Goal: Transaction & Acquisition: Book appointment/travel/reservation

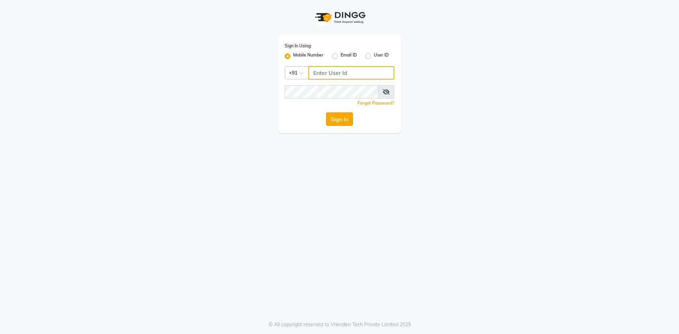
type input "9326040577"
click at [334, 122] on button "Sign In" at bounding box center [339, 118] width 27 height 13
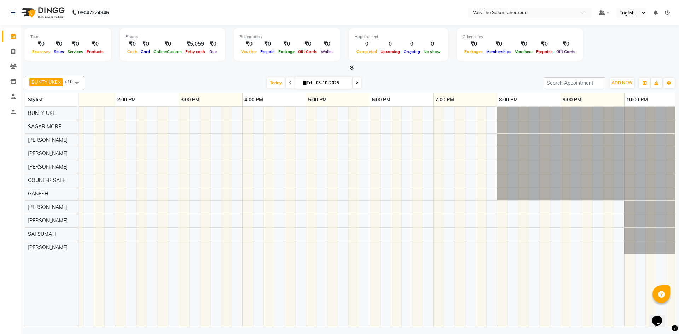
scroll to position [0, 330]
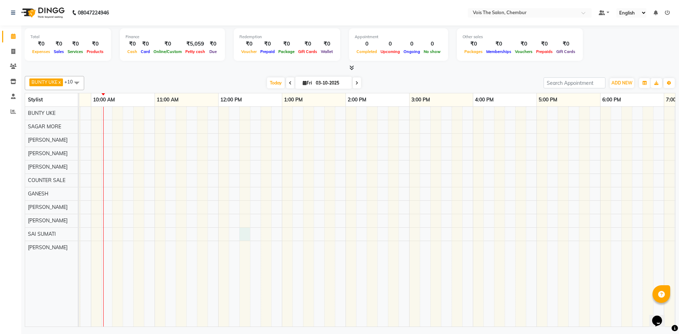
click at [242, 228] on div at bounding box center [441, 217] width 955 height 220
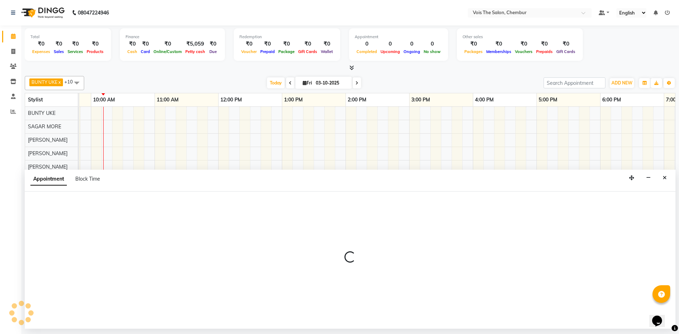
select select "88616"
select select "tentative"
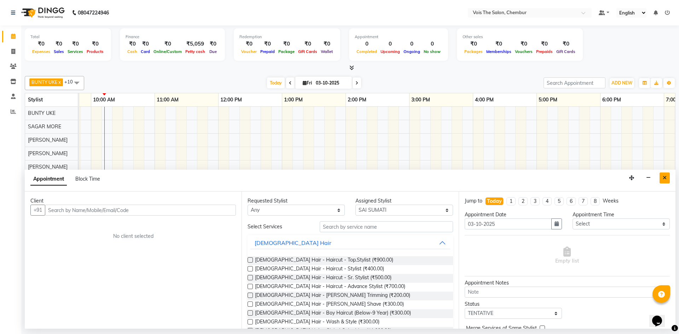
click at [665, 178] on icon "Close" at bounding box center [665, 177] width 4 height 5
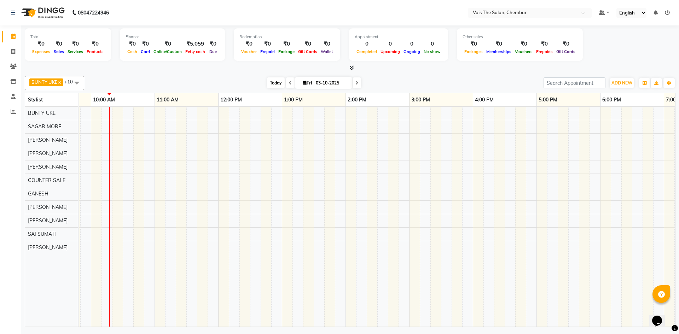
click at [276, 82] on span "Today" at bounding box center [276, 82] width 18 height 11
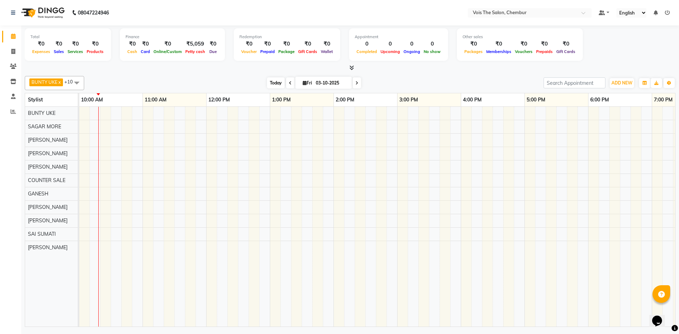
click at [268, 82] on span "Today" at bounding box center [276, 82] width 18 height 11
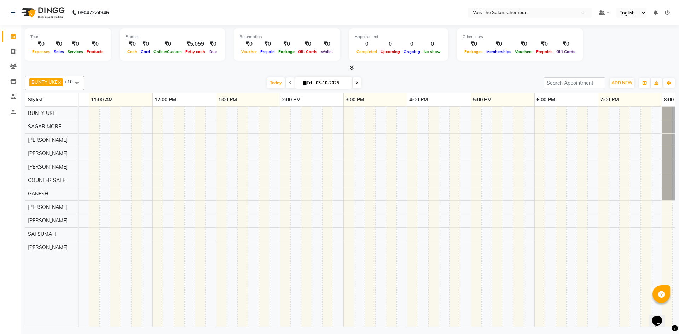
scroll to position [0, 190]
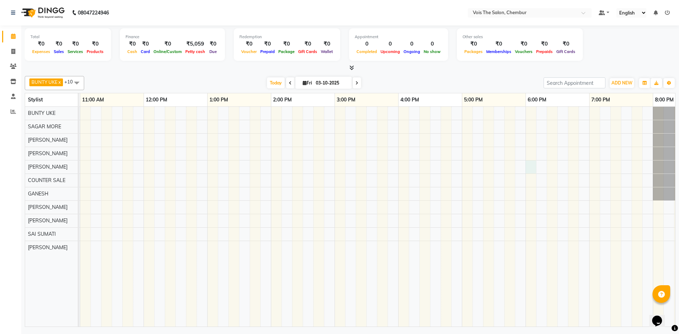
click at [531, 169] on div at bounding box center [366, 217] width 955 height 220
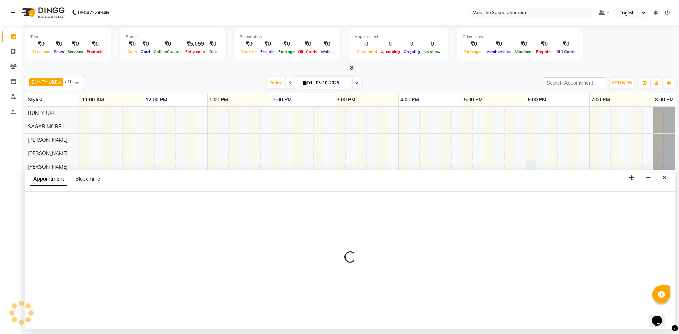
select select "79331"
select select "1080"
select select "tentative"
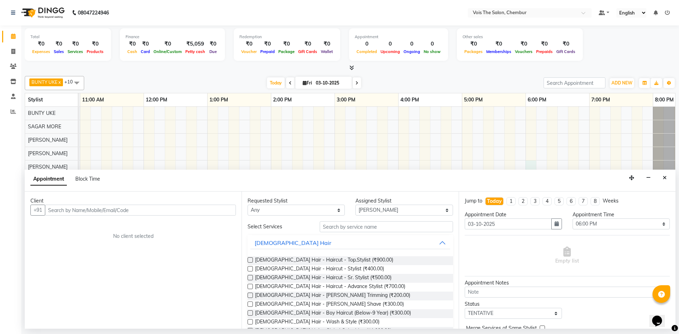
click at [147, 206] on input "text" at bounding box center [140, 210] width 191 height 11
type input "9"
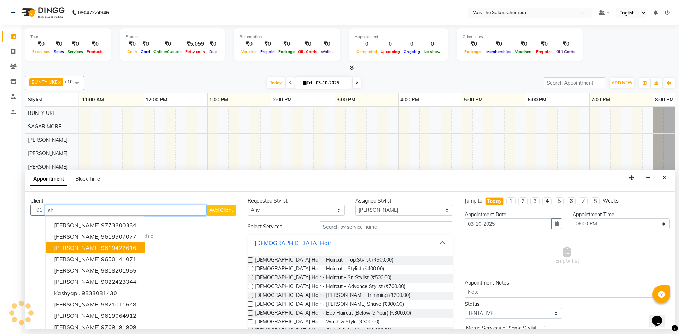
type input "s"
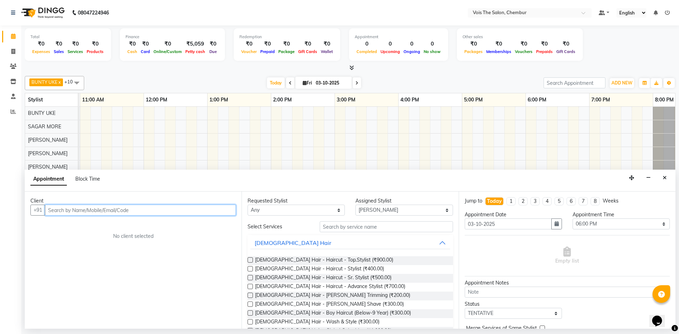
paste input "99206 42401"
type input "9"
click at [12, 66] on icon at bounding box center [13, 66] width 7 height 5
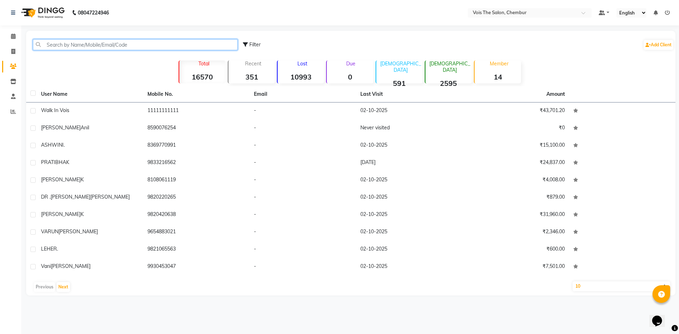
click at [80, 42] on input "text" at bounding box center [135, 44] width 205 height 11
paste input "99206 42401"
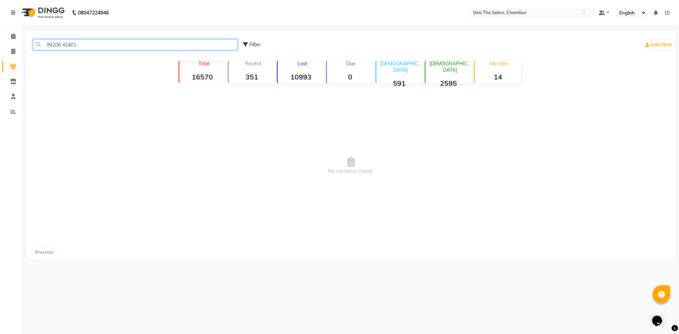
click at [220, 48] on input "99206 42401" at bounding box center [135, 44] width 205 height 11
type input "9"
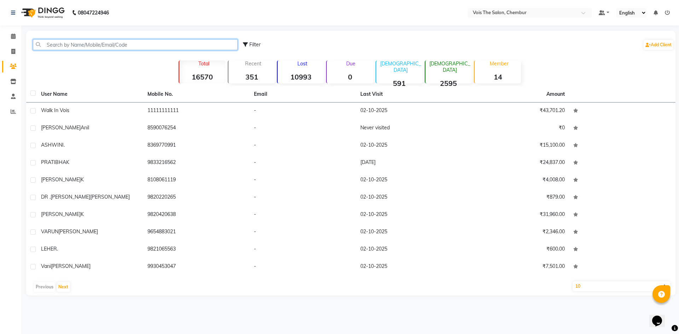
click at [217, 44] on input "text" at bounding box center [135, 44] width 205 height 11
paste input "[PERSON_NAME]"
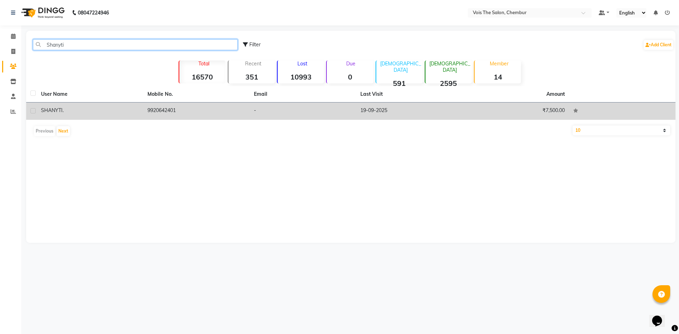
type input "Shanyti"
click at [82, 115] on td "SHANYTI ." at bounding box center [90, 111] width 106 height 17
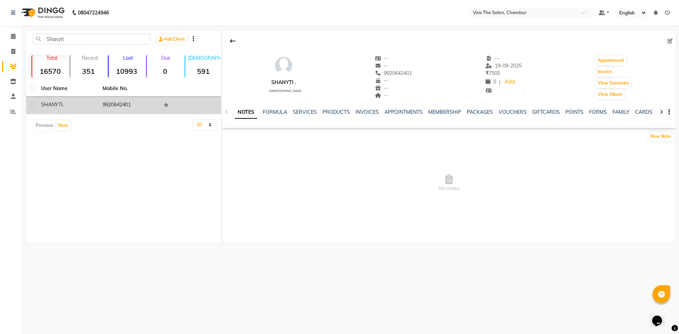
drag, startPoint x: 104, startPoint y: 104, endPoint x: 134, endPoint y: 106, distance: 30.5
click at [134, 106] on td "9920642401" at bounding box center [129, 105] width 62 height 17
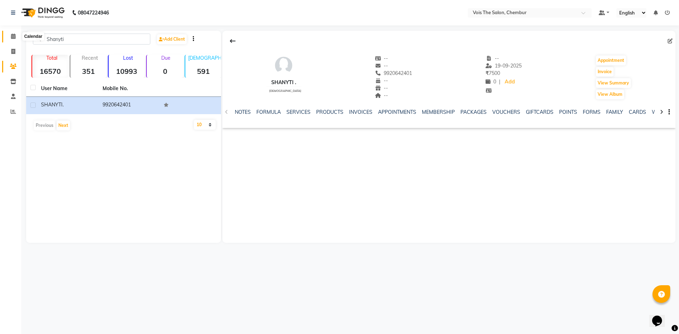
click at [12, 35] on icon at bounding box center [13, 36] width 5 height 5
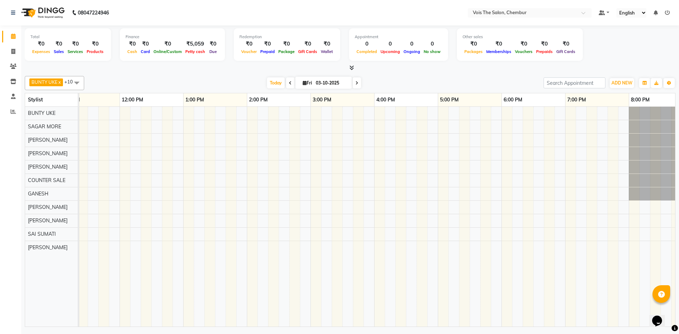
scroll to position [0, 214]
click at [504, 170] on div at bounding box center [342, 217] width 955 height 220
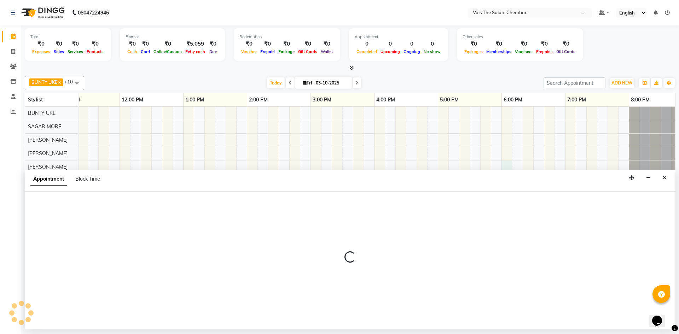
select select "79331"
select select "1080"
select select "tentative"
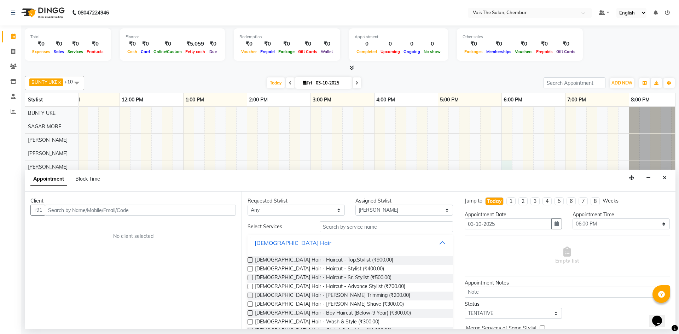
click at [142, 211] on input "text" at bounding box center [140, 210] width 191 height 11
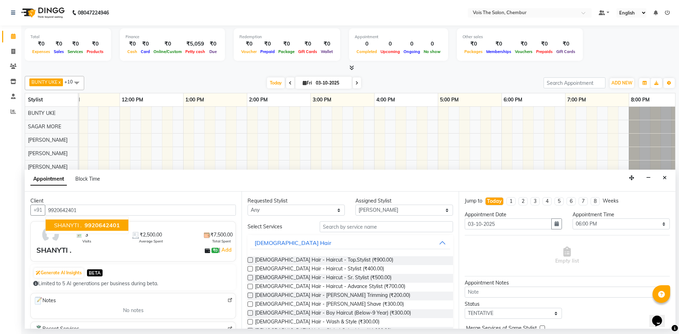
click at [66, 227] on span "SHANYTI ." at bounding box center [68, 225] width 28 height 7
type input "9920642401"
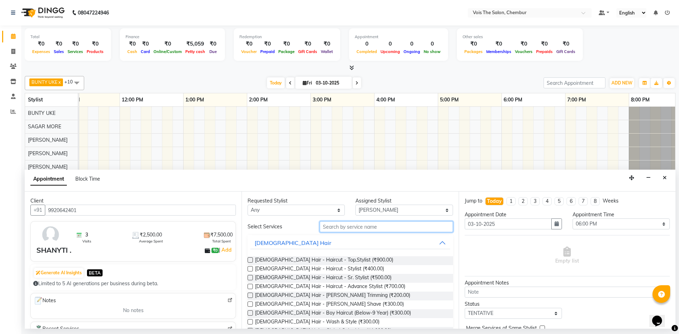
click at [347, 226] on input "text" at bounding box center [386, 226] width 133 height 11
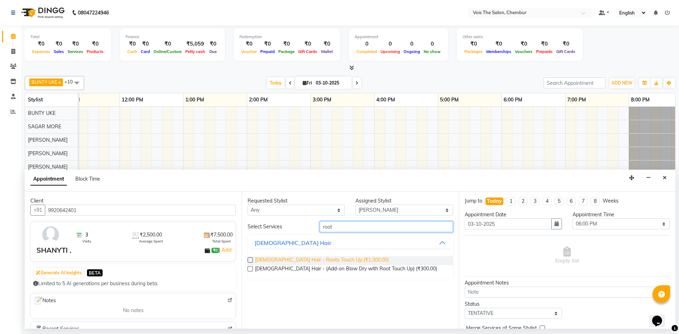
type input "root"
click at [325, 259] on span "[DEMOGRAPHIC_DATA] Hair - Roots Touch Up (₹1,300.00)" at bounding box center [322, 260] width 134 height 9
checkbox input "false"
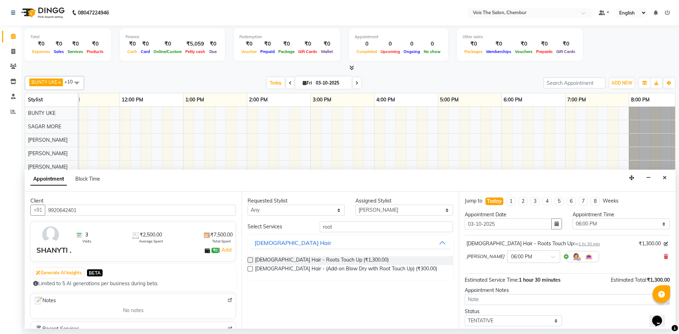
scroll to position [42, 0]
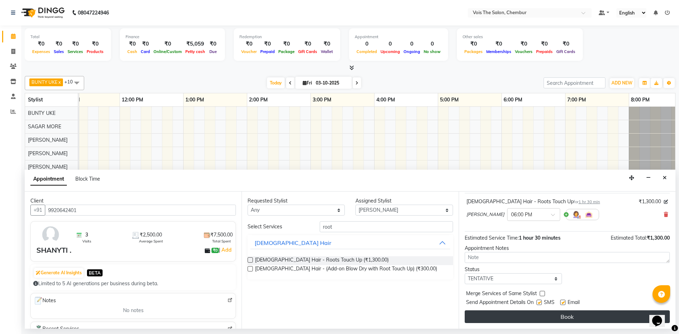
click at [568, 315] on button "Book" at bounding box center [567, 317] width 205 height 13
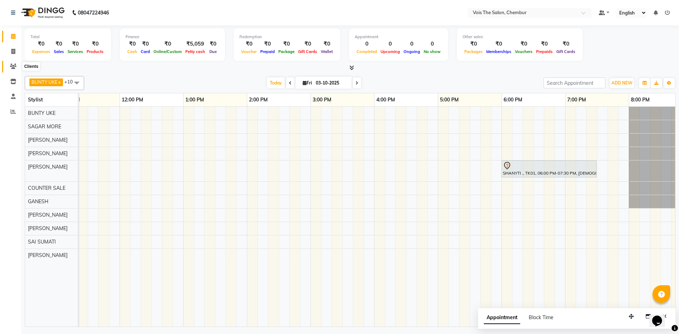
click at [13, 67] on icon at bounding box center [13, 66] width 7 height 5
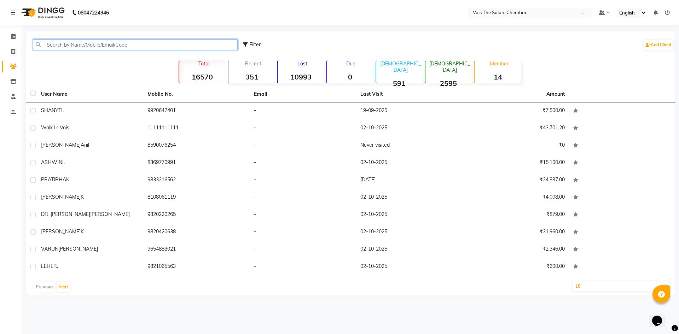
click at [105, 42] on input "text" at bounding box center [135, 44] width 205 height 11
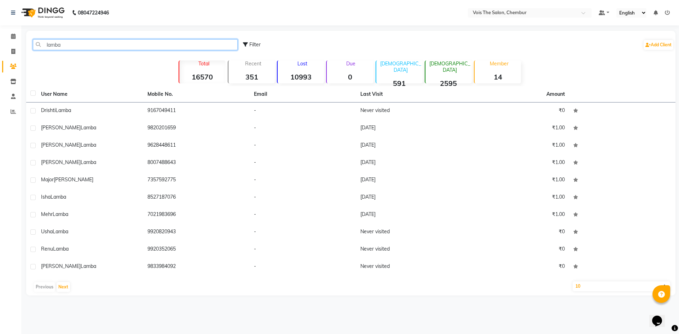
click at [45, 45] on input "lamba" at bounding box center [135, 44] width 205 height 11
click at [64, 44] on input "lamba" at bounding box center [135, 44] width 205 height 11
type input "l"
